Goal: Transaction & Acquisition: Purchase product/service

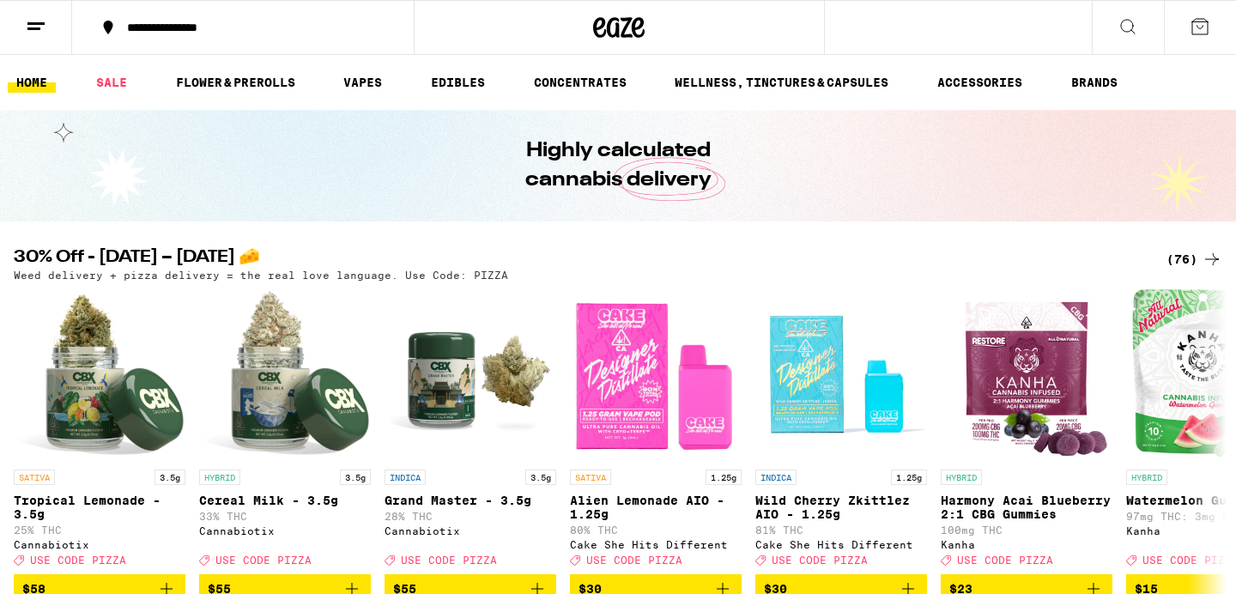
click at [1189, 252] on div "(76)" at bounding box center [1194, 259] width 56 height 21
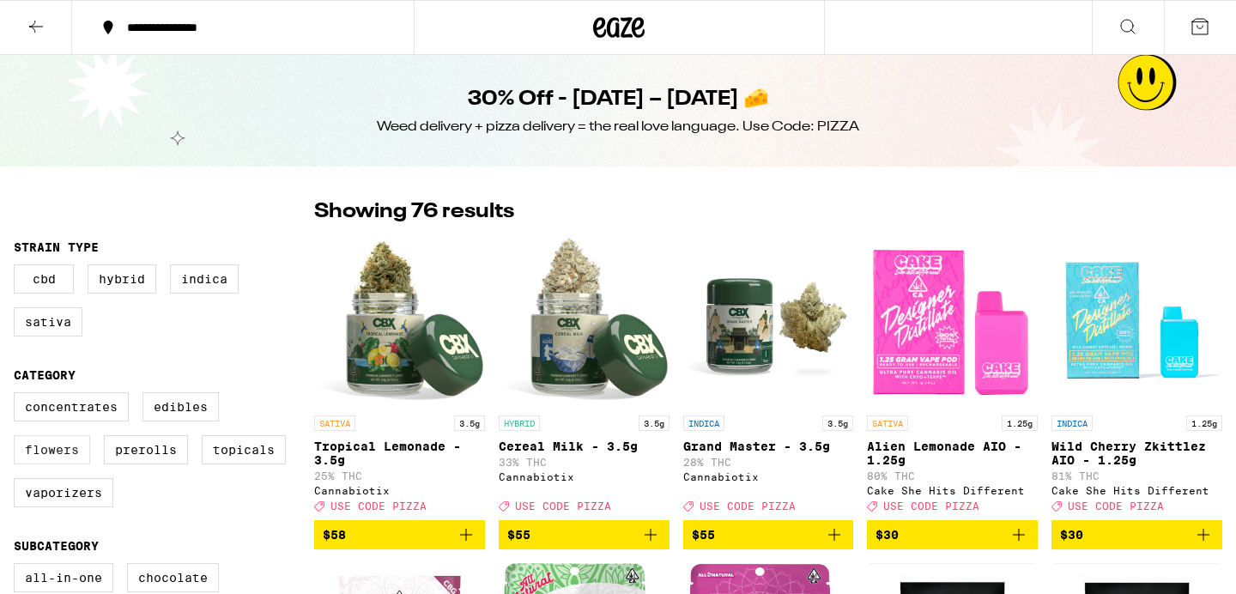
click at [56, 451] on label "Flowers" at bounding box center [52, 449] width 76 height 29
click at [18, 396] on input "Flowers" at bounding box center [17, 395] width 1 height 1
checkbox input "true"
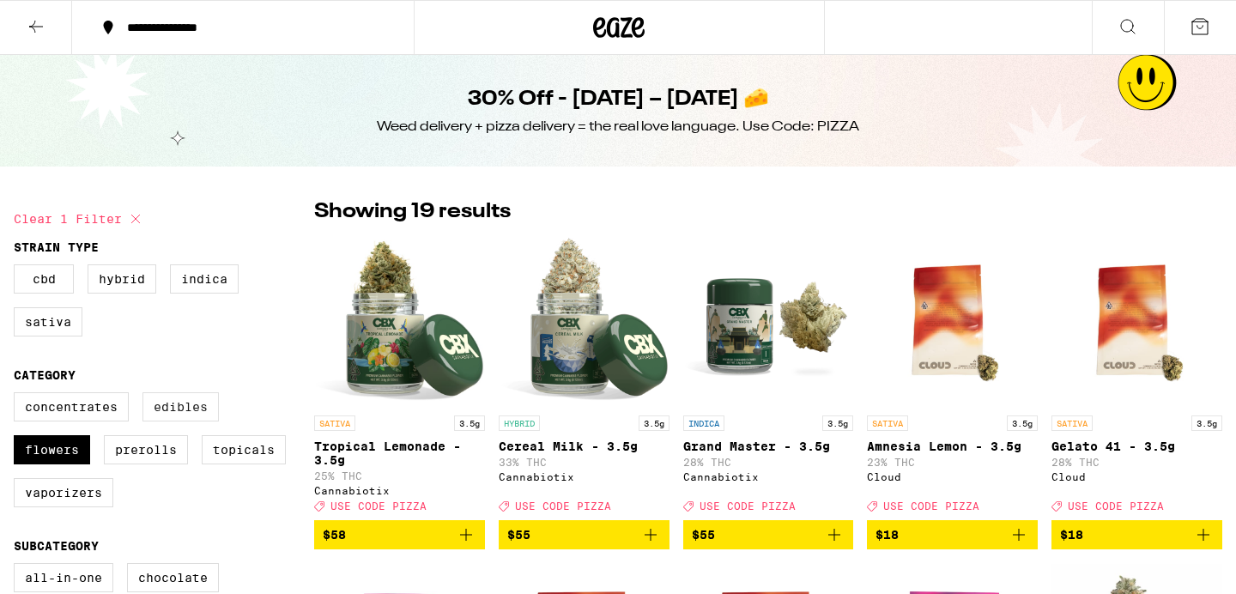
click at [154, 414] on label "Edibles" at bounding box center [180, 406] width 76 height 29
click at [18, 396] on input "Edibles" at bounding box center [17, 395] width 1 height 1
checkbox input "true"
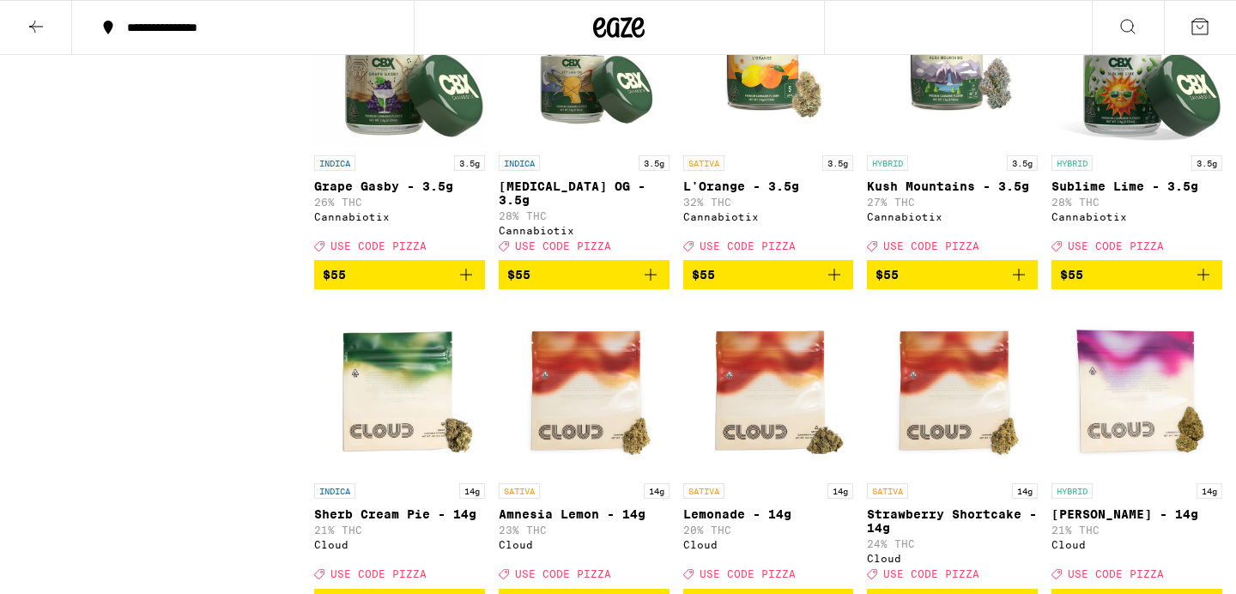
scroll to position [2886, 0]
